Goal: Browse casually

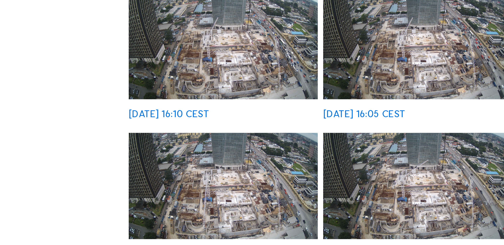
click at [104, 121] on img at bounding box center [109, 113] width 92 height 52
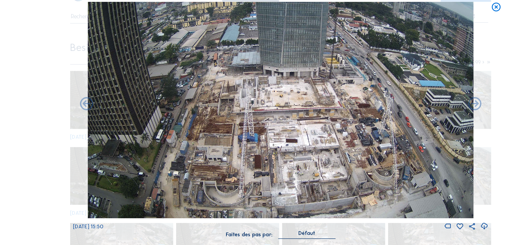
click at [349, 146] on img at bounding box center [253, 123] width 349 height 196
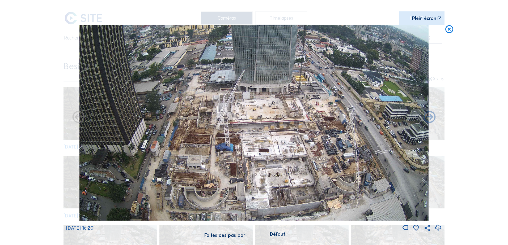
click at [448, 30] on icon at bounding box center [449, 30] width 10 height 10
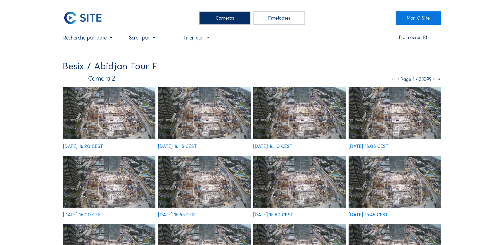
click at [119, 106] on img at bounding box center [109, 113] width 92 height 52
